Goal: Task Accomplishment & Management: Complete application form

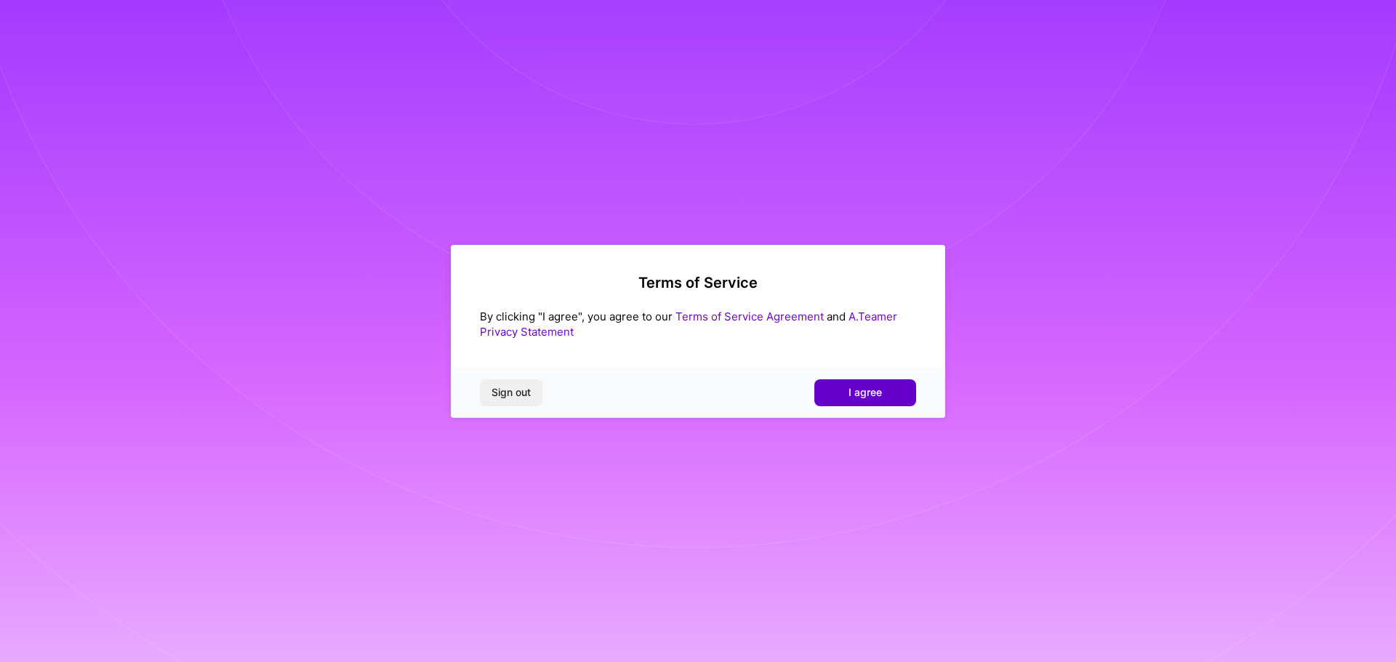
click at [832, 388] on button "I agree" at bounding box center [865, 392] width 102 height 26
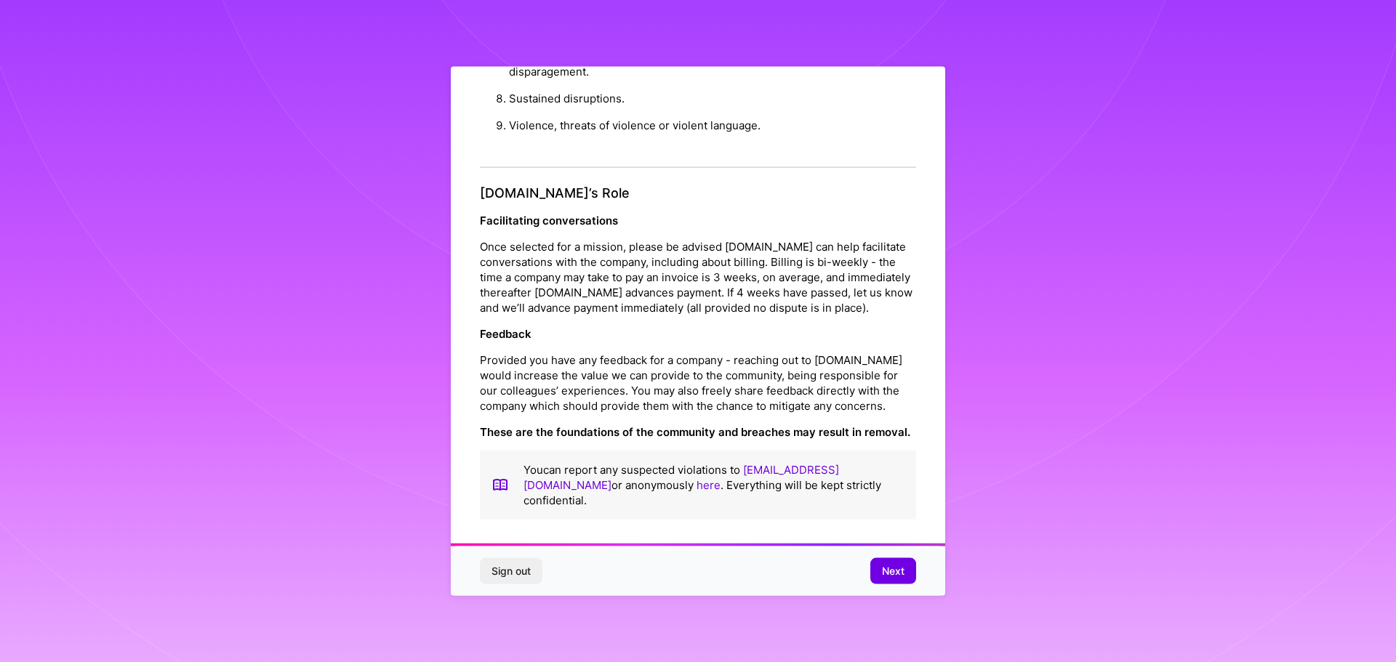
scroll to position [1, 0]
click at [893, 579] on button "Next" at bounding box center [893, 571] width 46 height 26
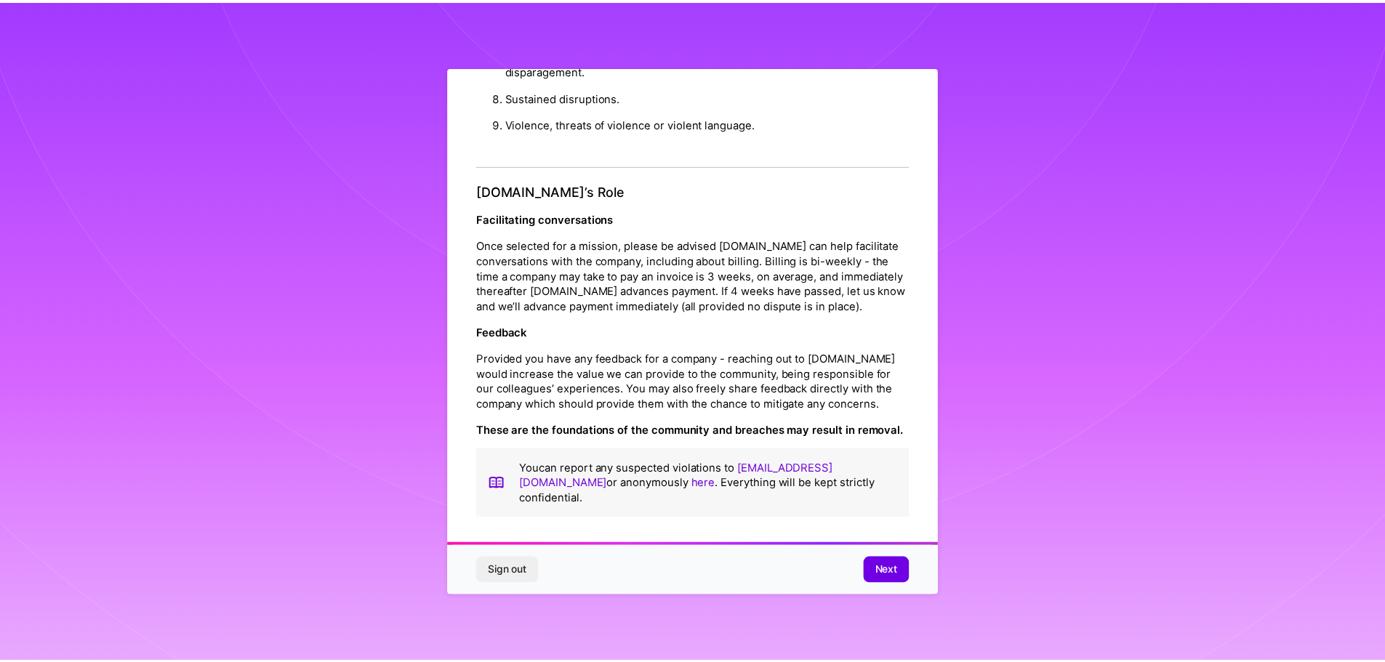
scroll to position [0, 0]
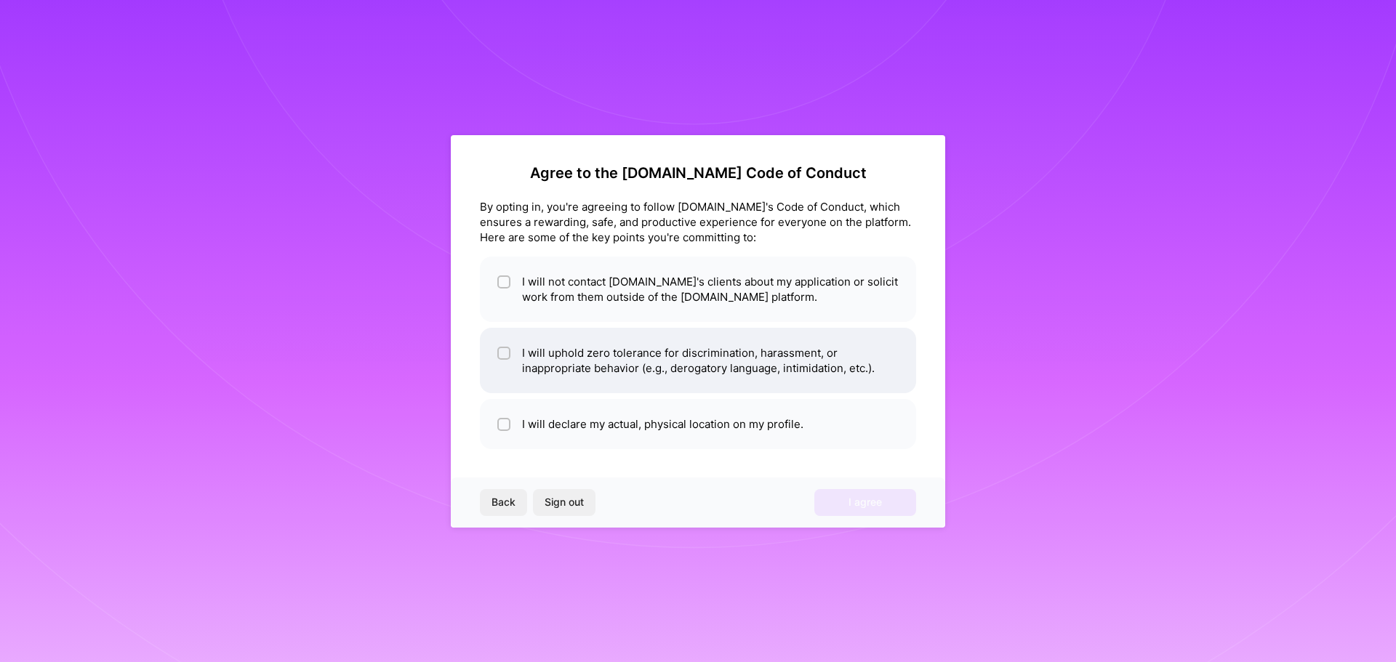
click at [797, 366] on li "I will uphold zero tolerance for discrimination, harassment, or inappropriate b…" at bounding box center [698, 360] width 436 height 65
checkbox input "true"
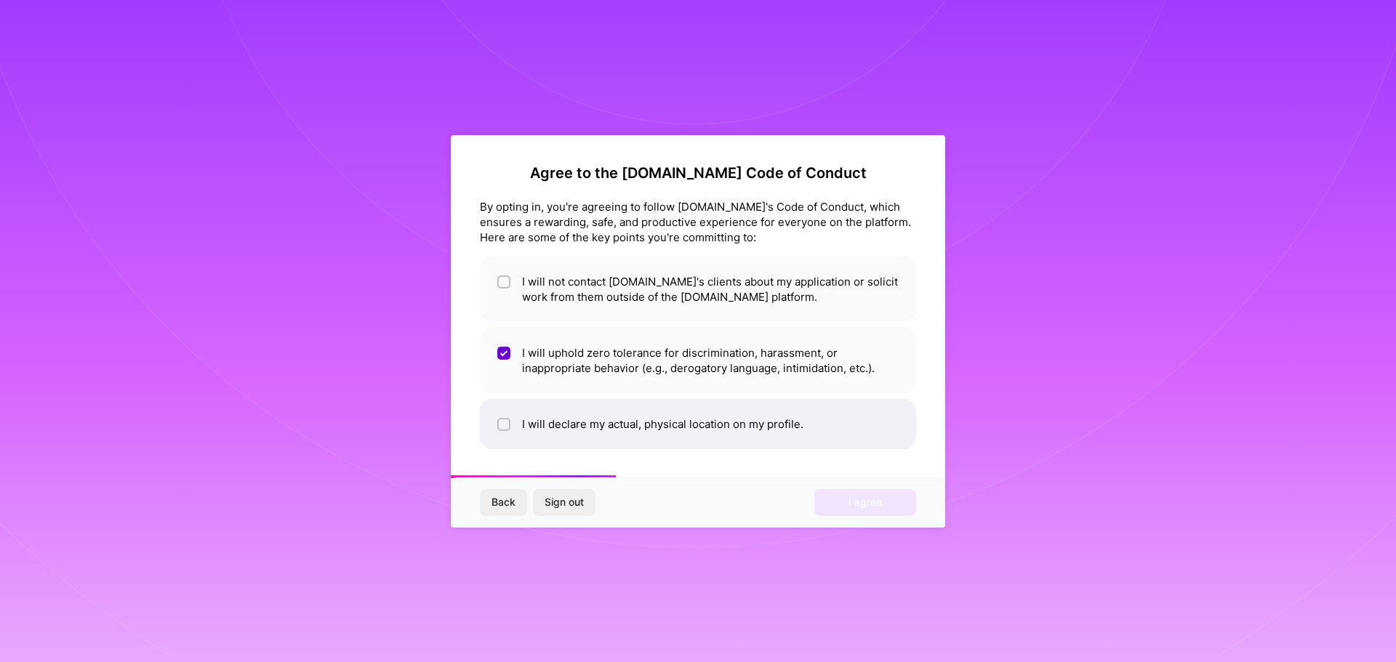
click at [691, 425] on li "I will declare my actual, physical location on my profile." at bounding box center [698, 424] width 436 height 50
checkbox input "true"
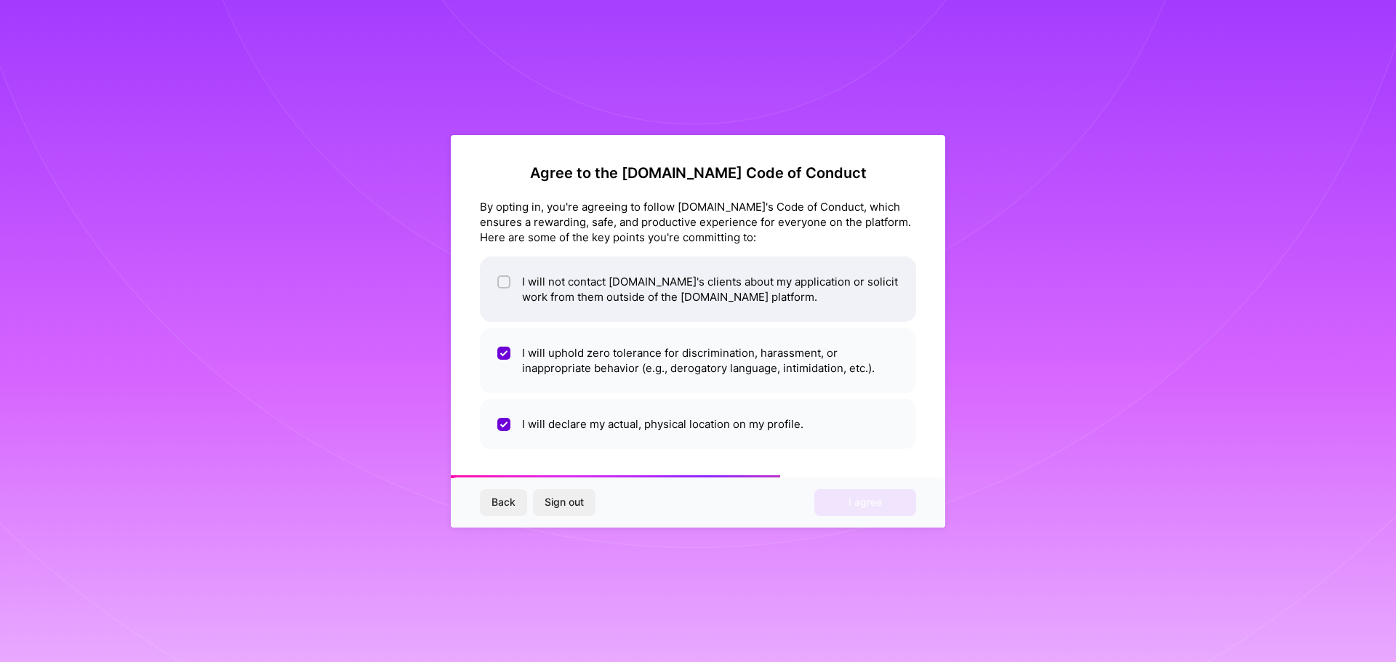
click at [678, 295] on li "I will not contact [DOMAIN_NAME]'s clients about my application or solicit work…" at bounding box center [698, 289] width 436 height 65
checkbox input "true"
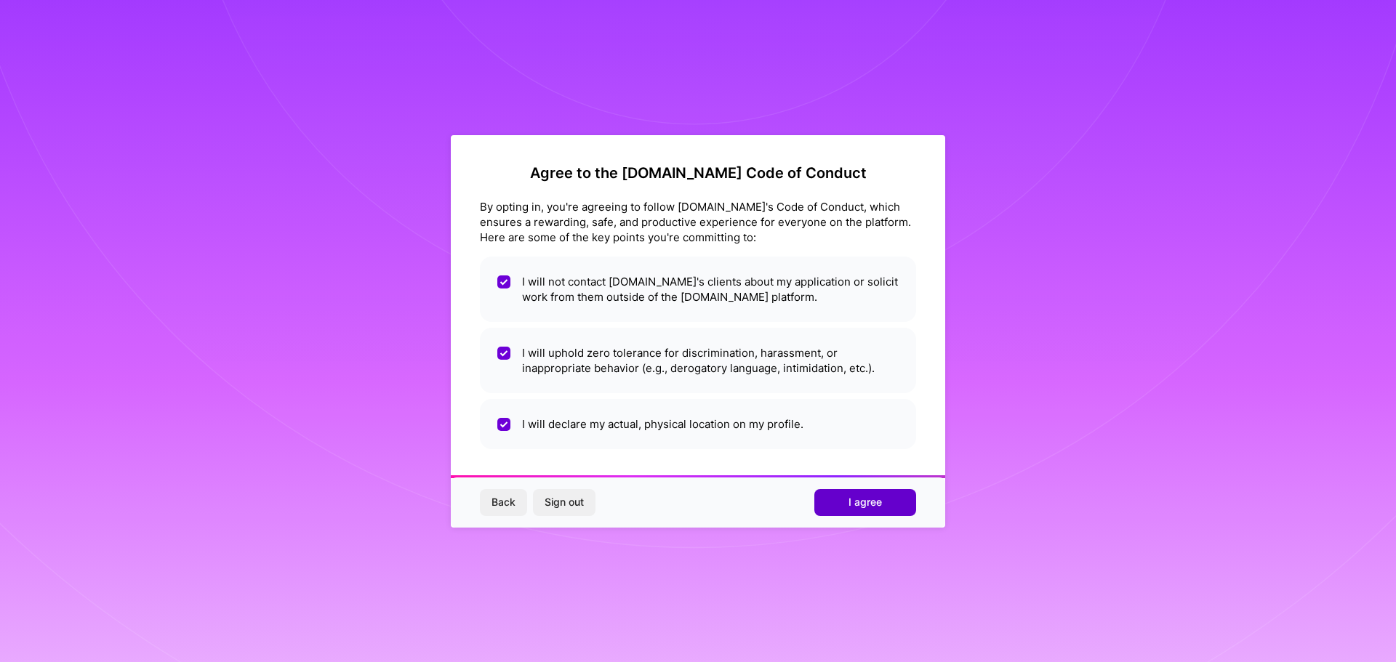
click at [850, 507] on span "I agree" at bounding box center [864, 502] width 33 height 15
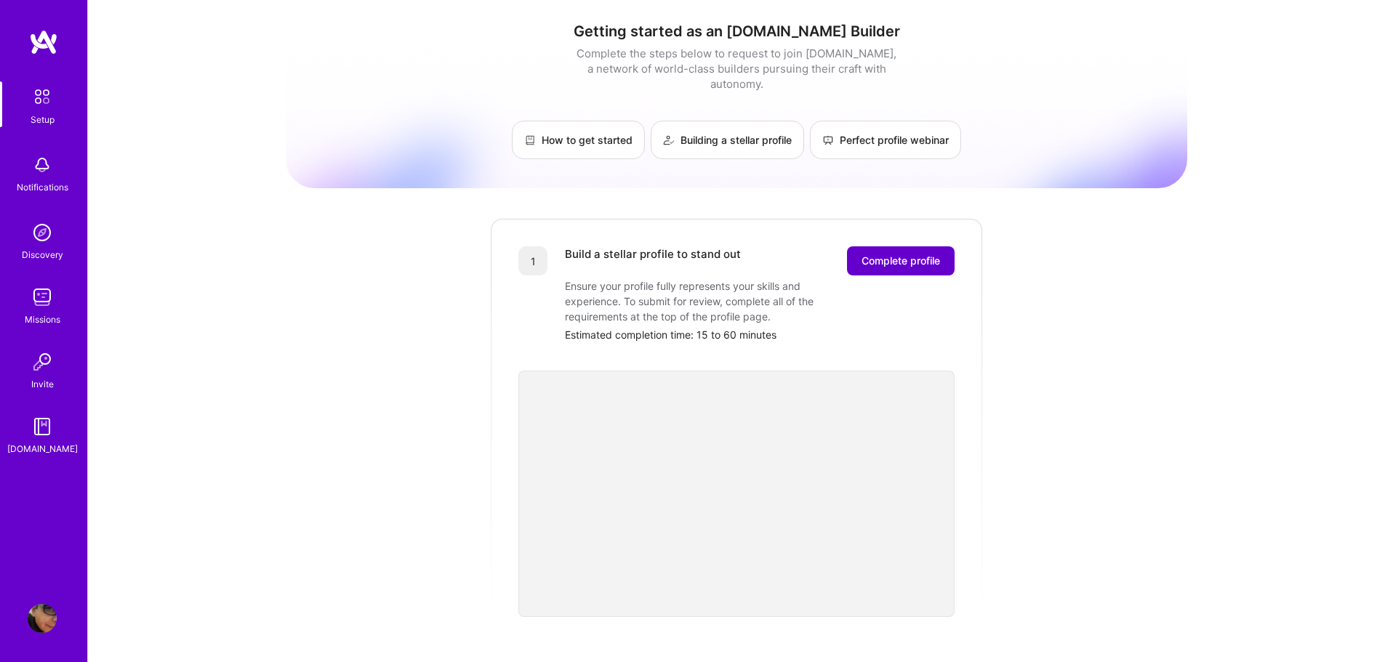
click at [920, 254] on span "Complete profile" at bounding box center [900, 261] width 79 height 15
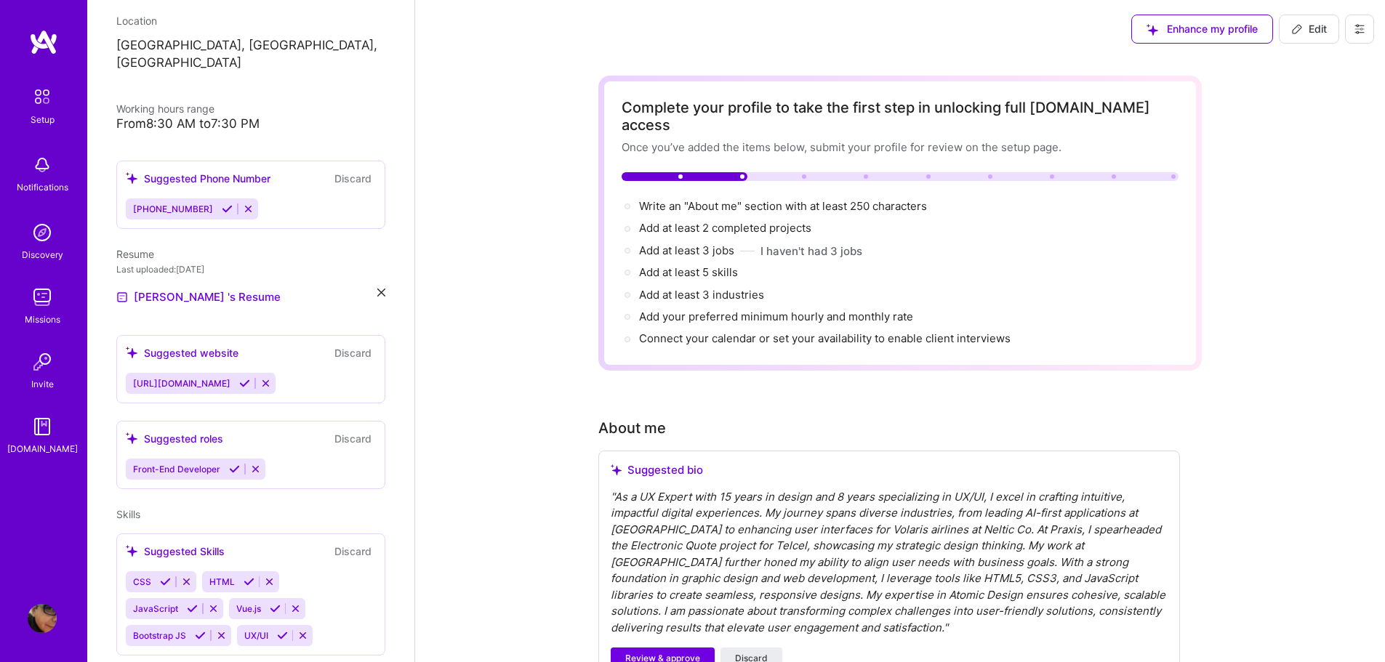
scroll to position [291, 0]
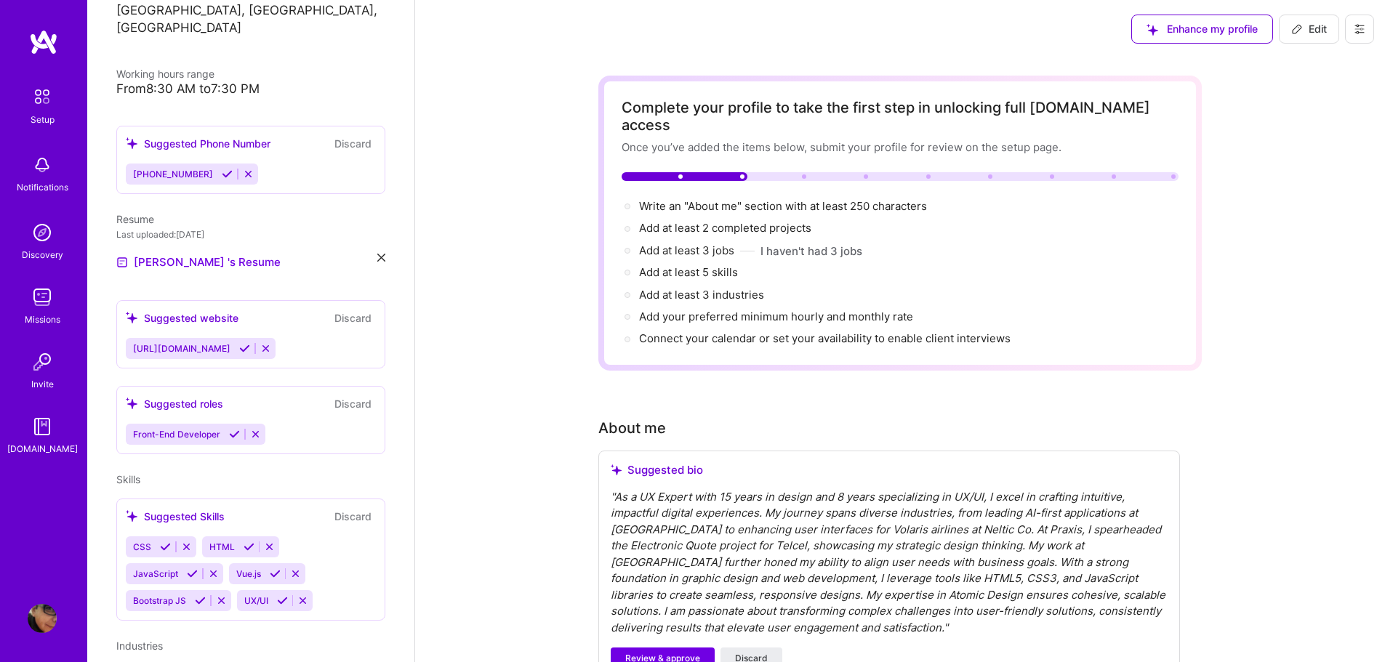
click at [296, 577] on icon at bounding box center [295, 573] width 11 height 11
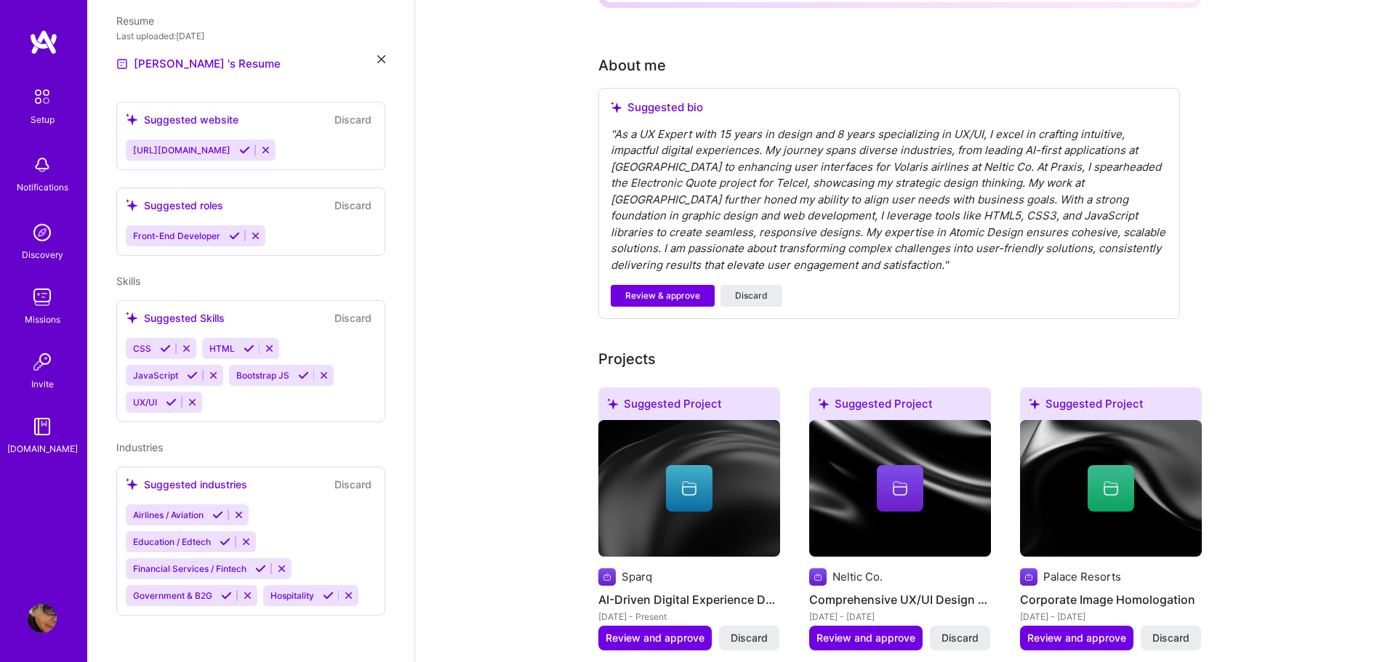
scroll to position [363, 0]
click at [687, 479] on icon at bounding box center [688, 487] width 17 height 17
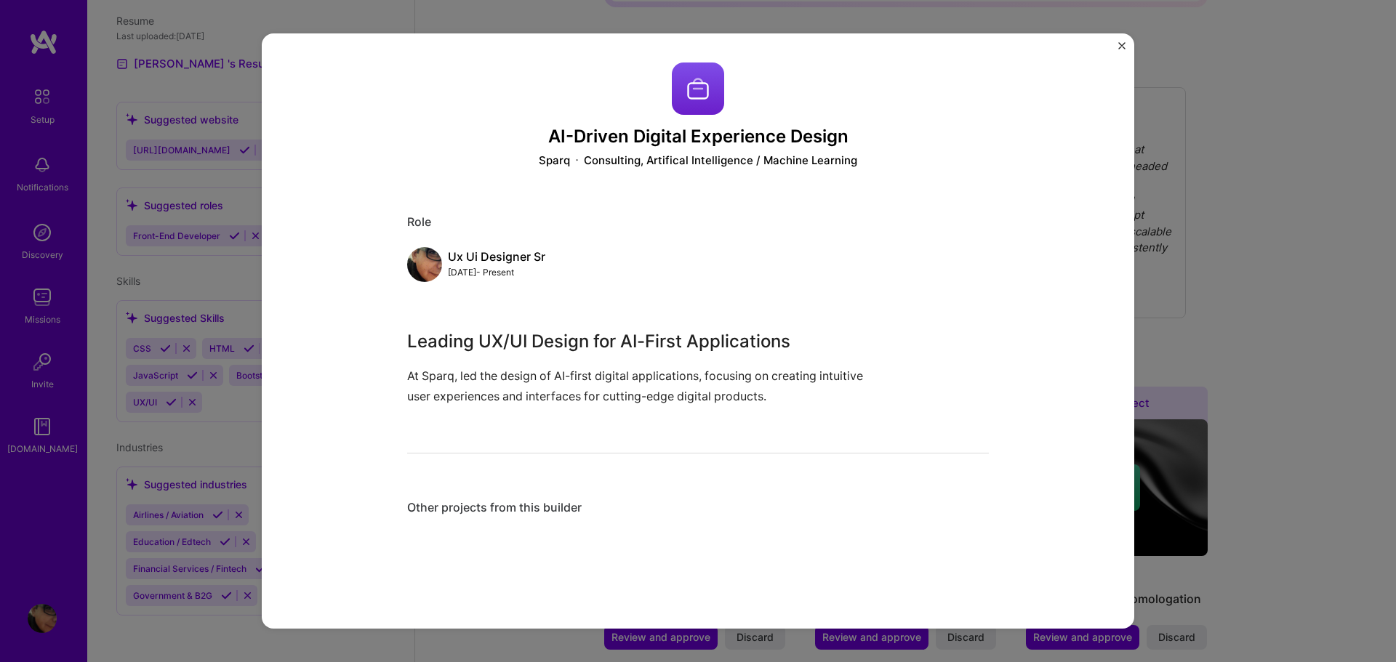
click at [1122, 47] on img "Close" at bounding box center [1121, 45] width 7 height 7
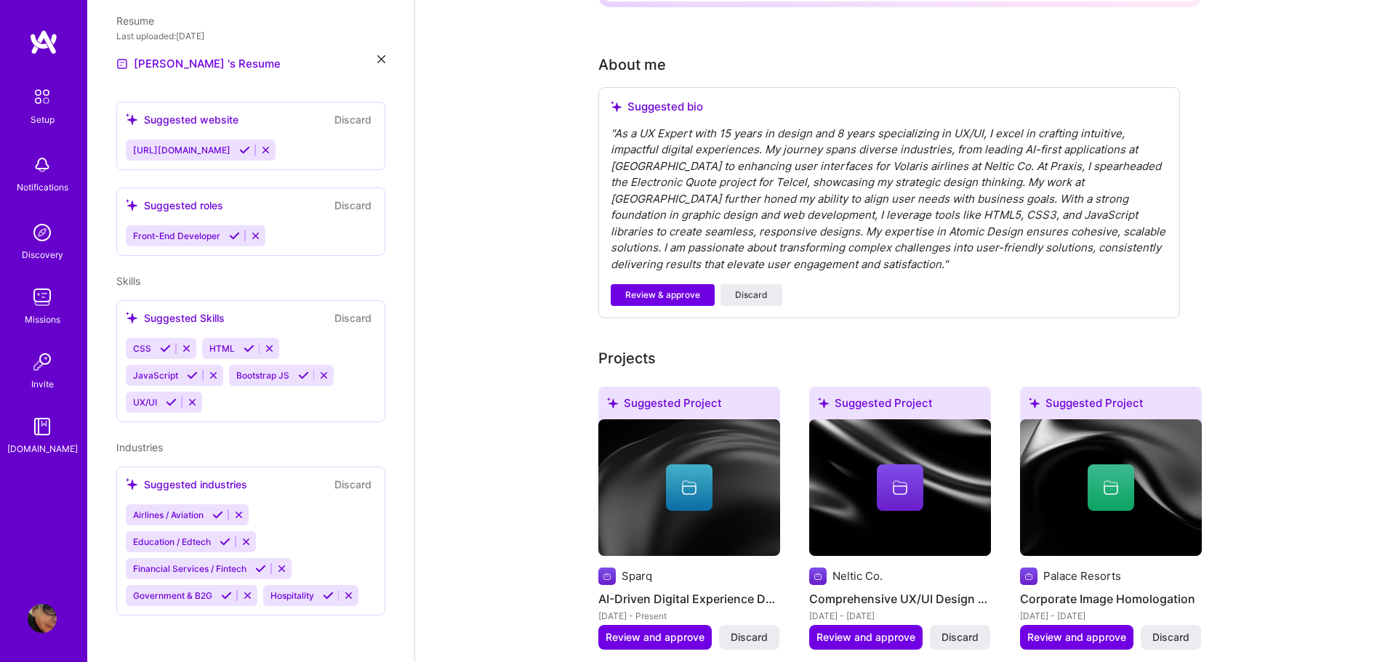
click at [904, 486] on span at bounding box center [899, 493] width 17 height 14
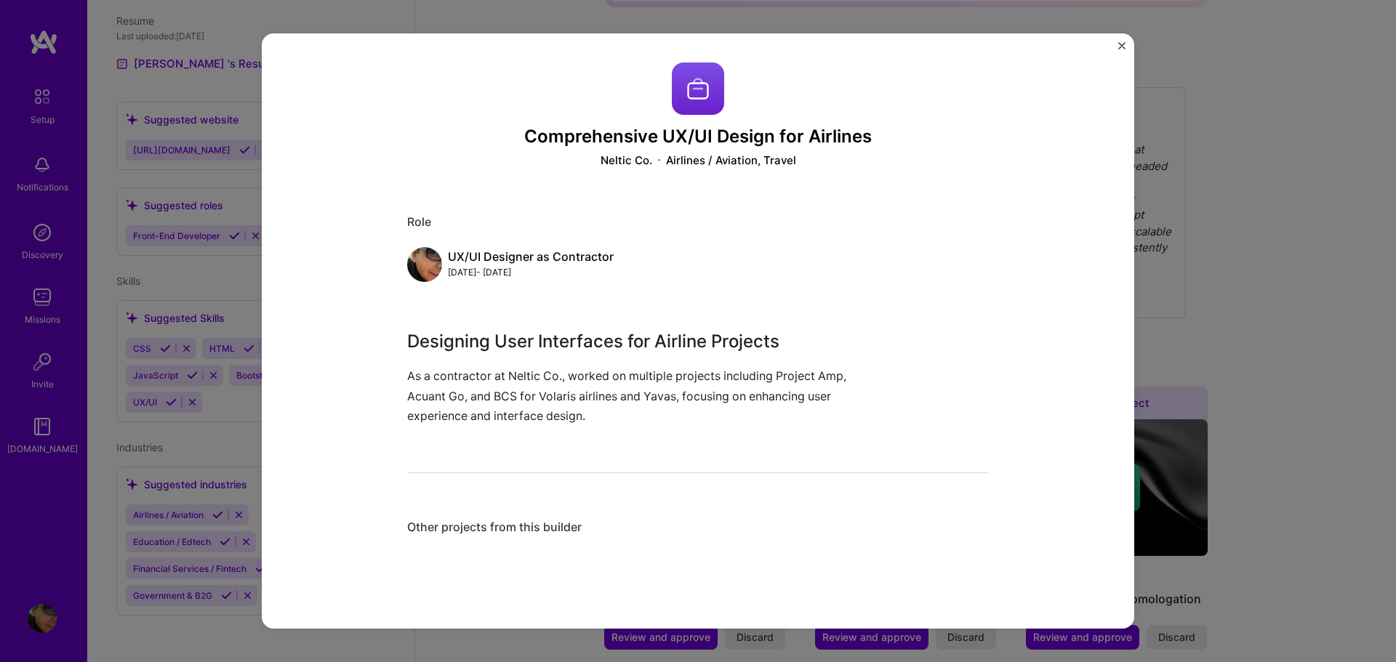
click at [1122, 47] on img "Close" at bounding box center [1121, 45] width 7 height 7
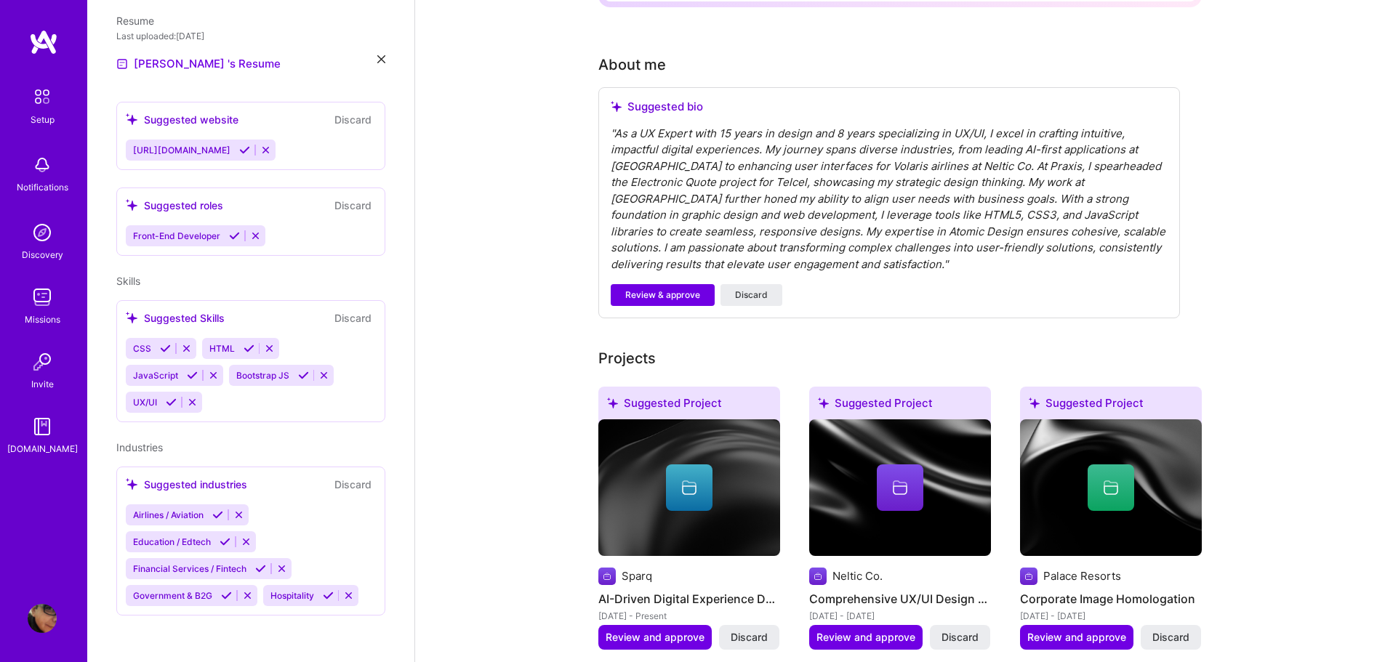
click at [1112, 479] on icon at bounding box center [1110, 487] width 17 height 17
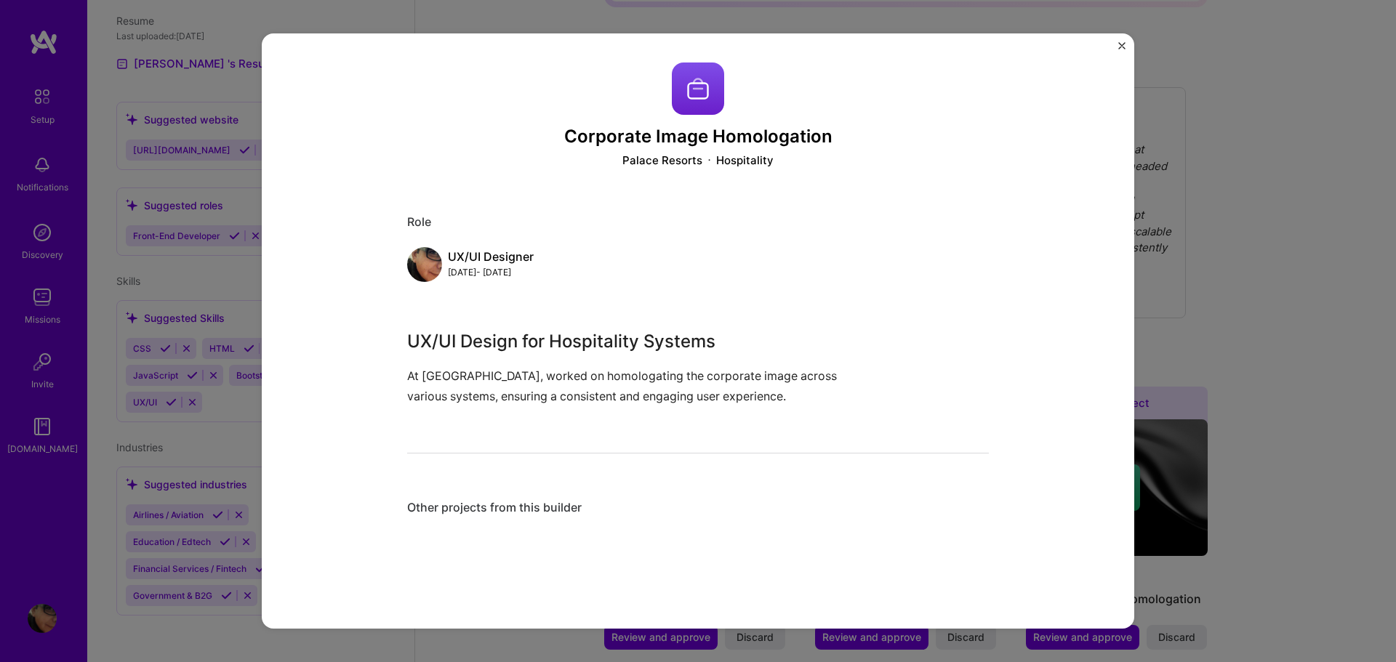
click at [1117, 48] on div "Corporate Image Homologation Palace Resorts Hospitality Role UX/UI Designer [DA…" at bounding box center [698, 331] width 872 height 596
click at [1123, 50] on button "Close" at bounding box center [1121, 49] width 7 height 15
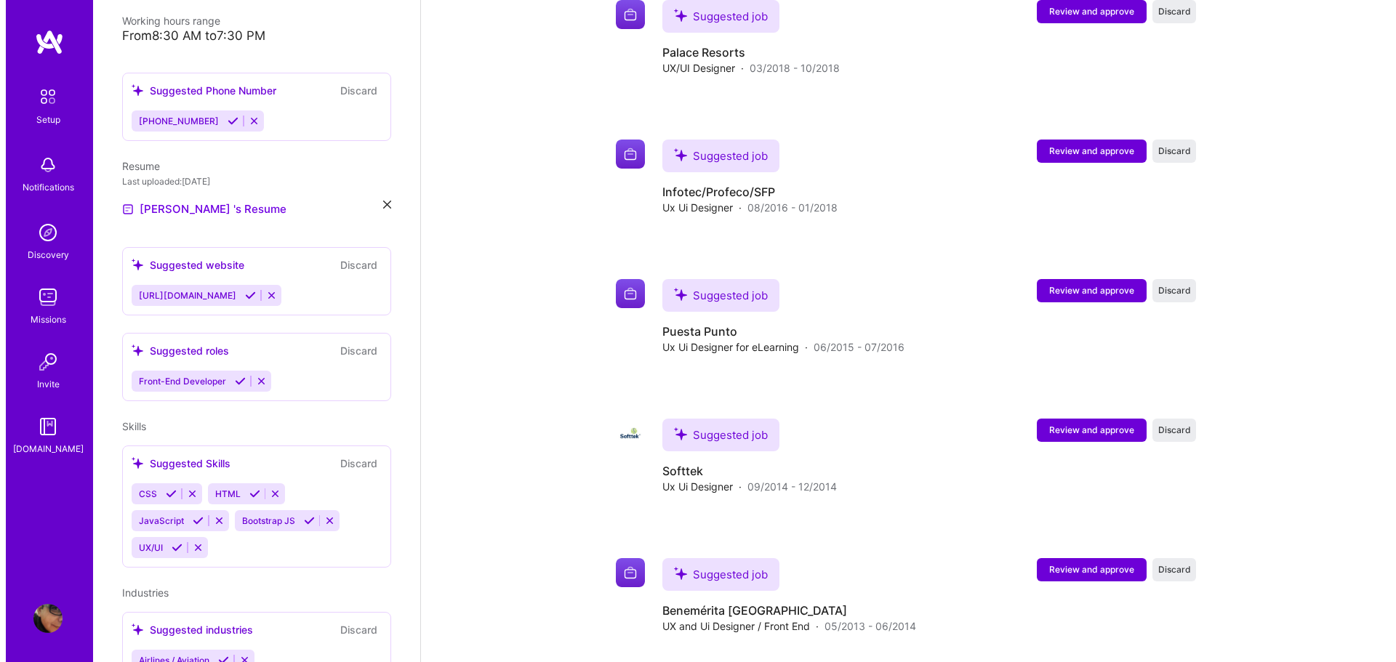
scroll to position [2134, 0]
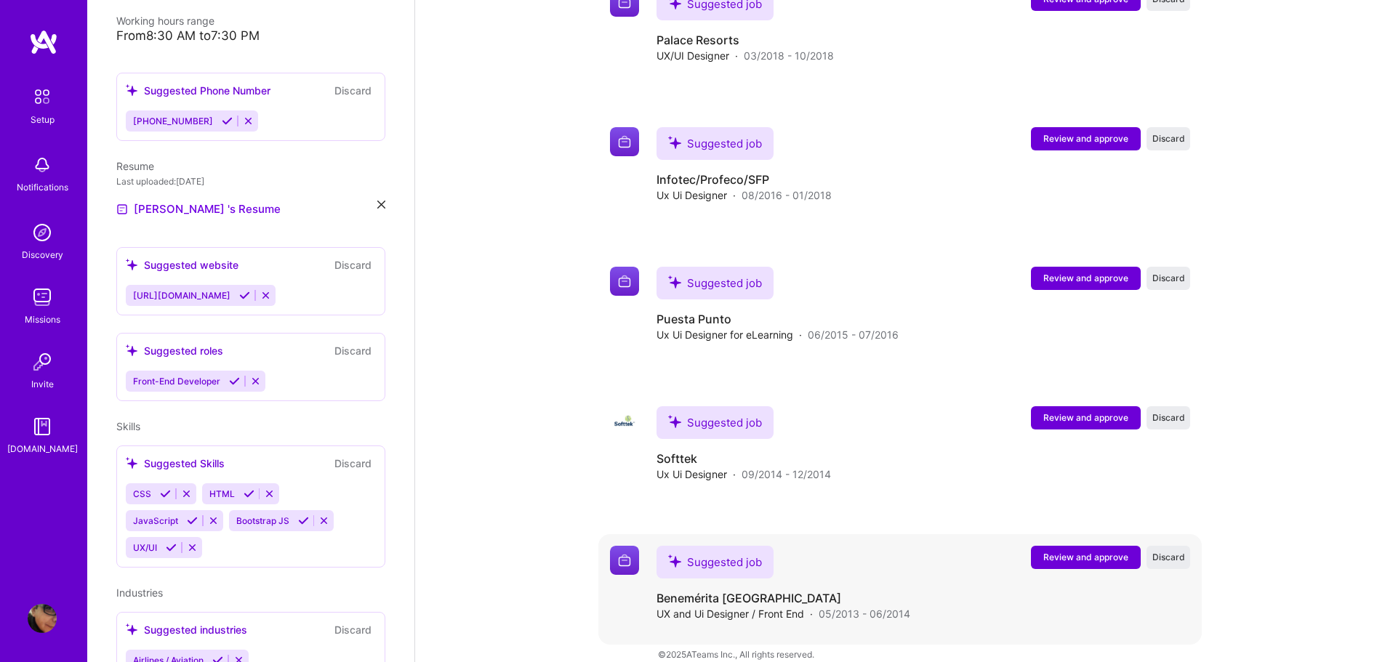
click at [1056, 551] on span "Review and approve" at bounding box center [1085, 557] width 85 height 12
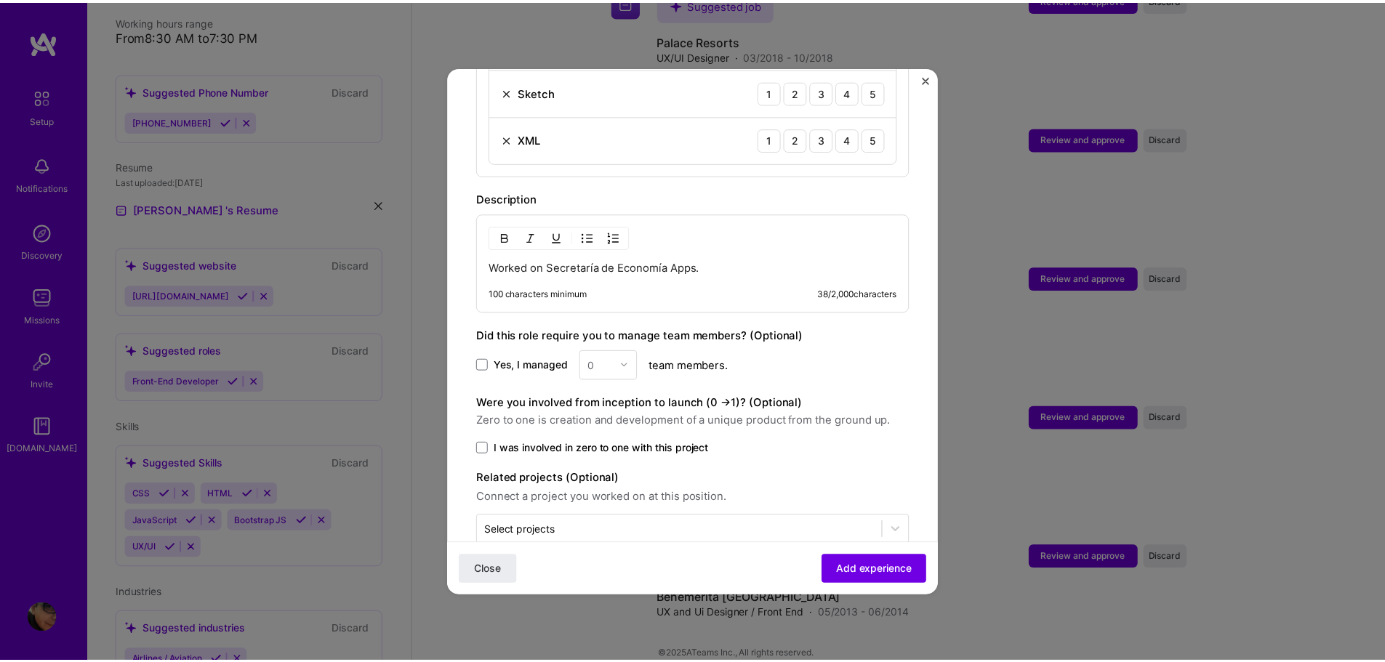
scroll to position [815, 0]
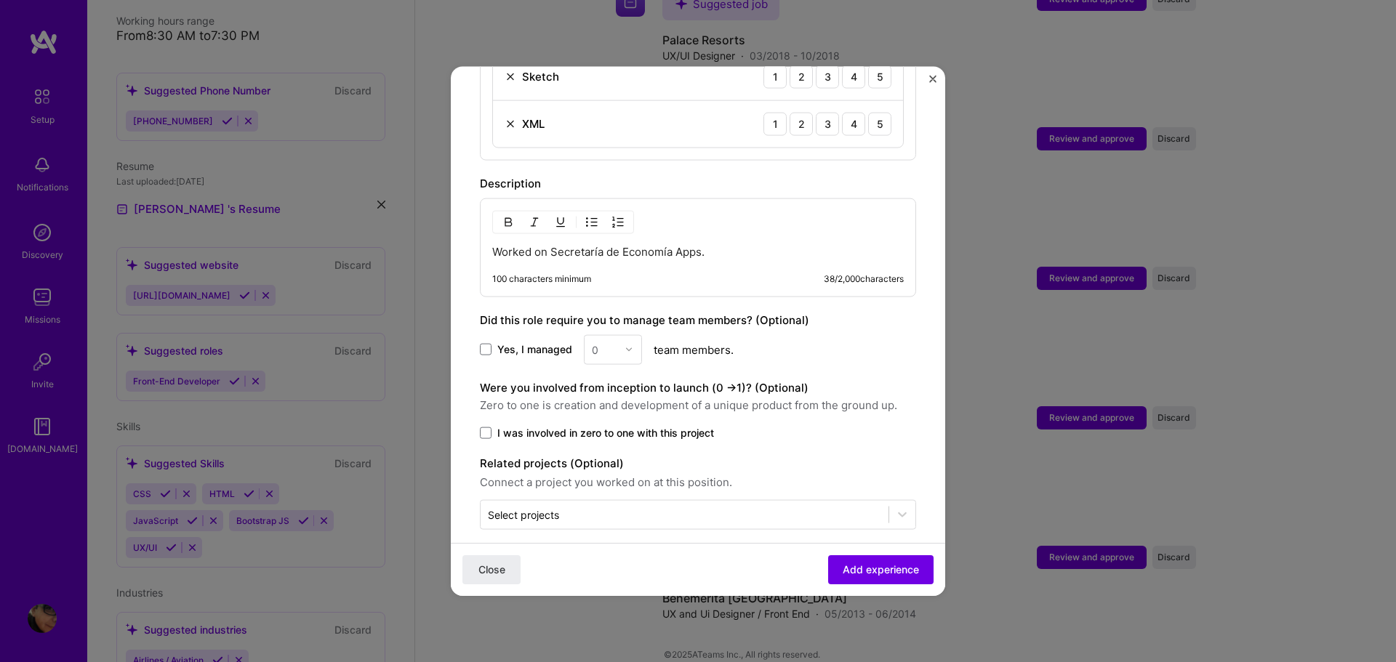
click at [931, 77] on img "Close" at bounding box center [932, 78] width 7 height 7
